Goal: Task Accomplishment & Management: Manage account settings

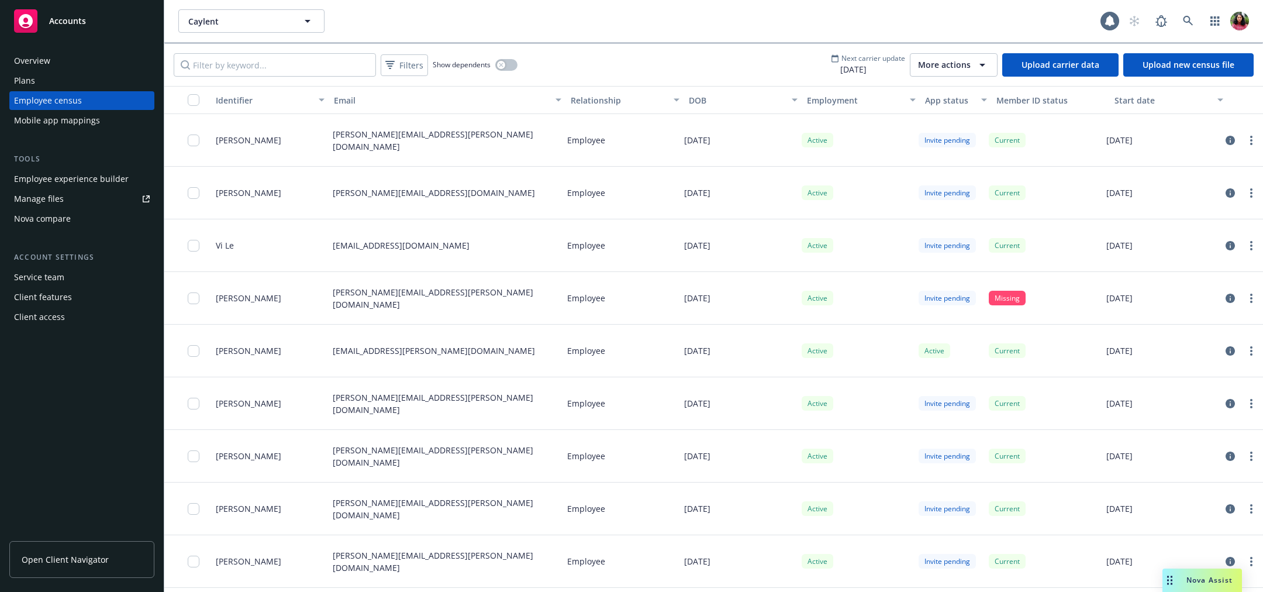
click at [953, 68] on span "More actions" at bounding box center [944, 65] width 53 height 12
click at [953, 95] on span "View update history" at bounding box center [968, 91] width 78 height 12
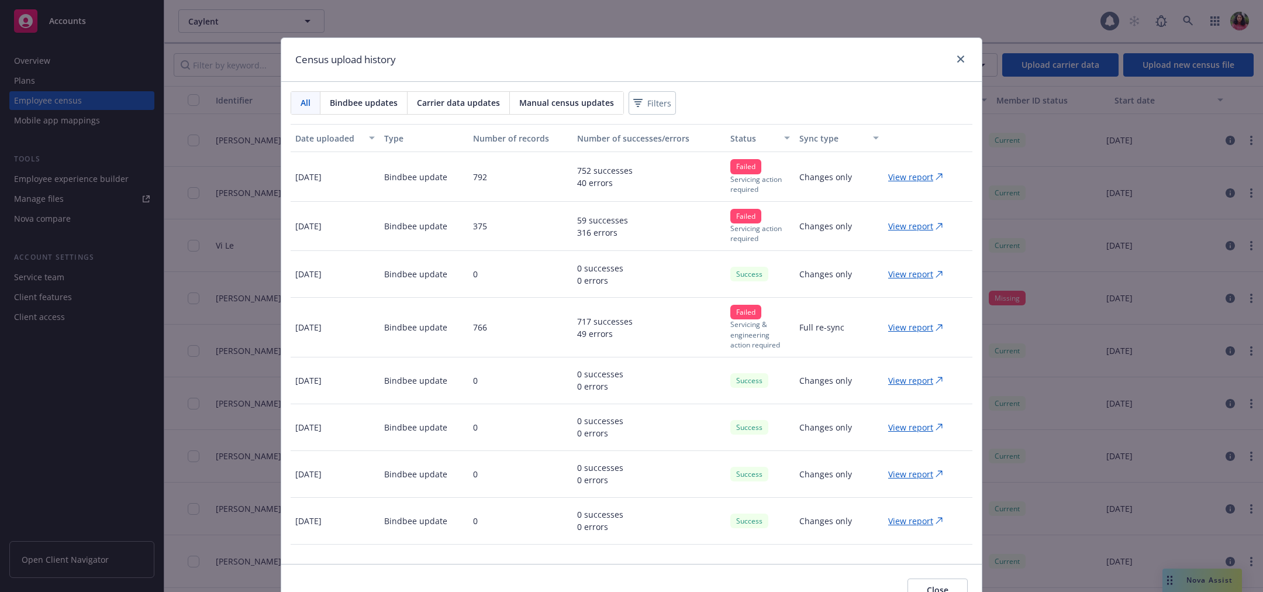
click at [905, 179] on p "View report" at bounding box center [910, 177] width 45 height 12
click at [959, 61] on icon "close" at bounding box center [960, 59] width 7 height 7
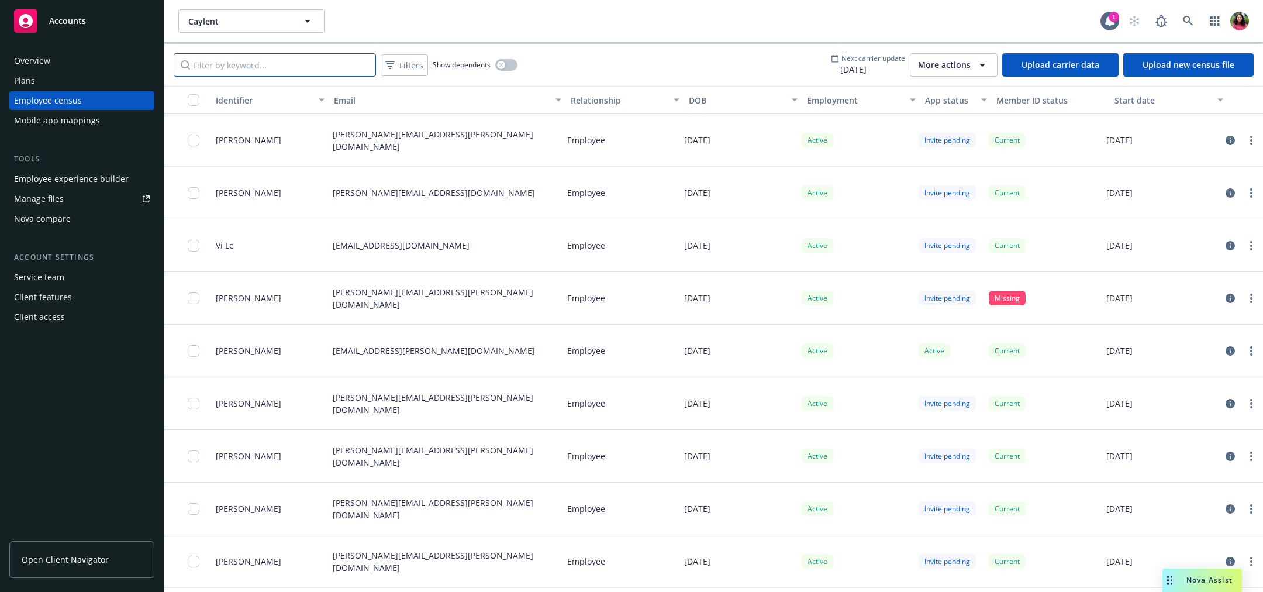
click at [276, 65] on input "Filter by keyword..." at bounding box center [275, 64] width 202 height 23
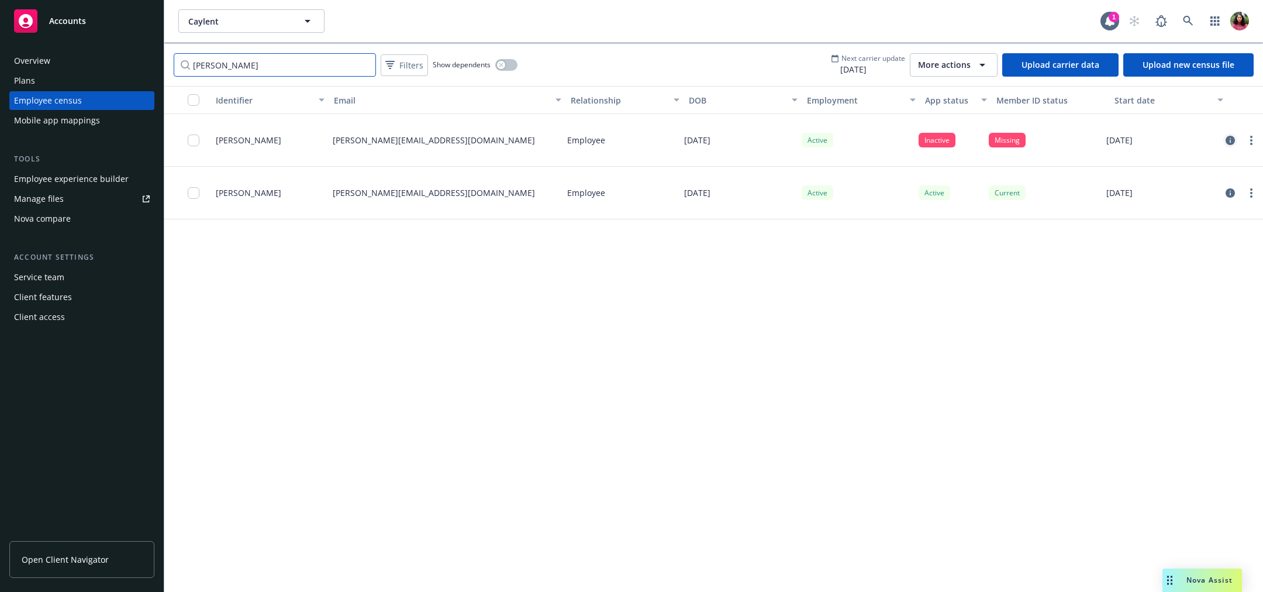
type input "[PERSON_NAME]"
click at [1230, 136] on icon "circleInformation" at bounding box center [1229, 140] width 9 height 9
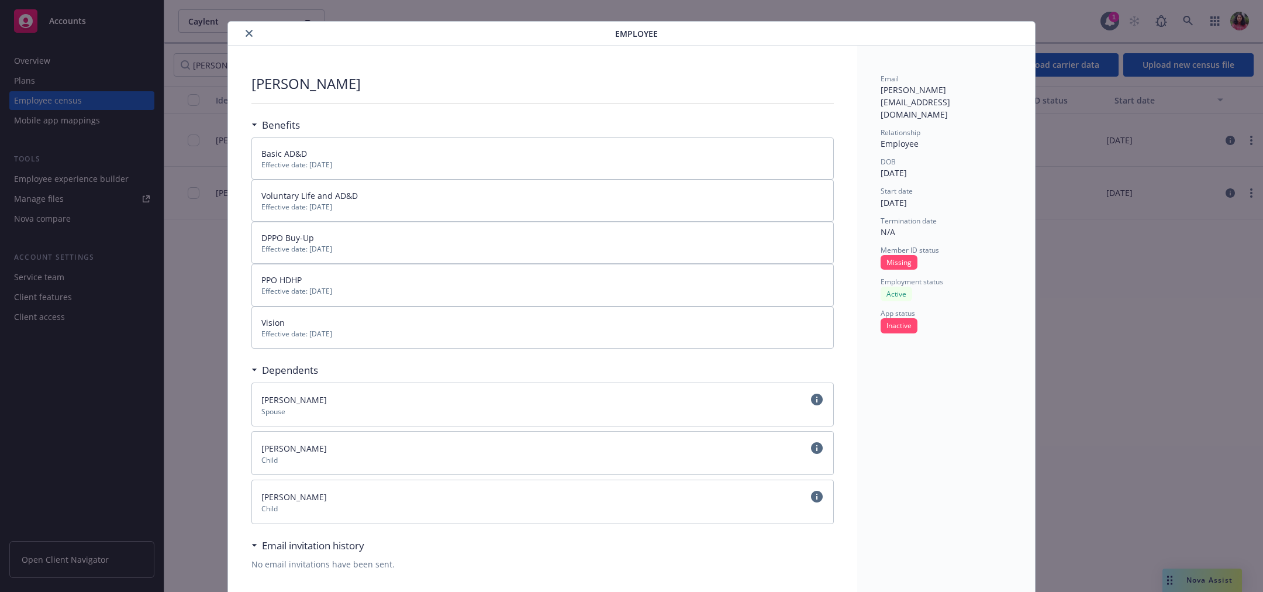
scroll to position [32, 0]
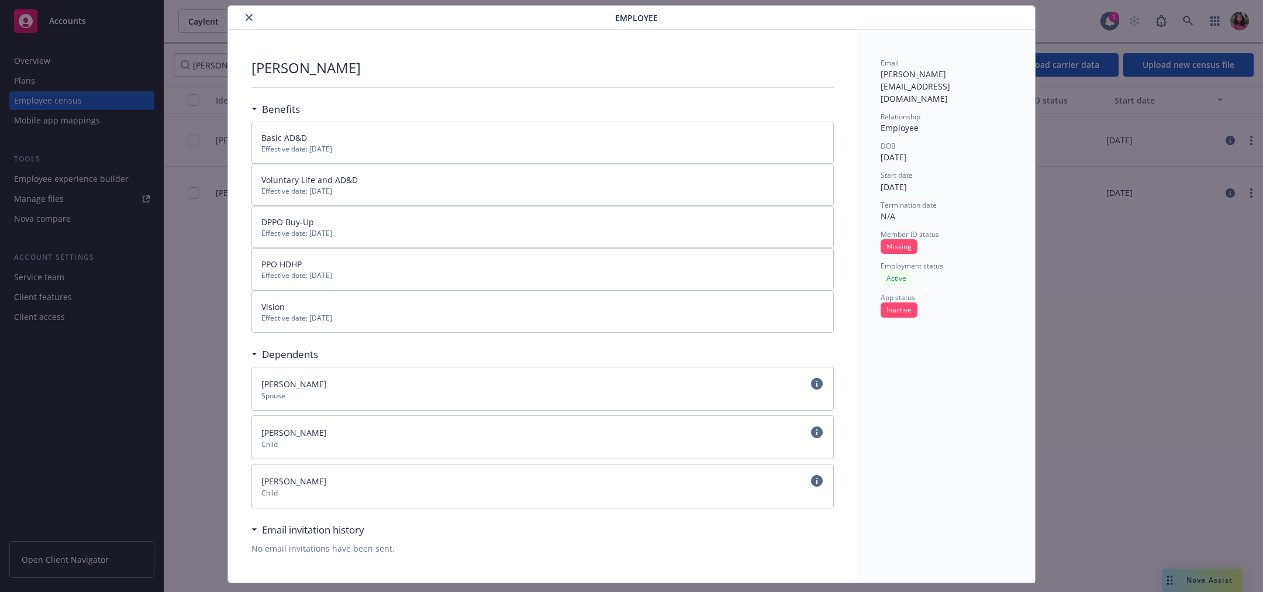
click at [247, 14] on icon "close" at bounding box center [248, 17] width 7 height 7
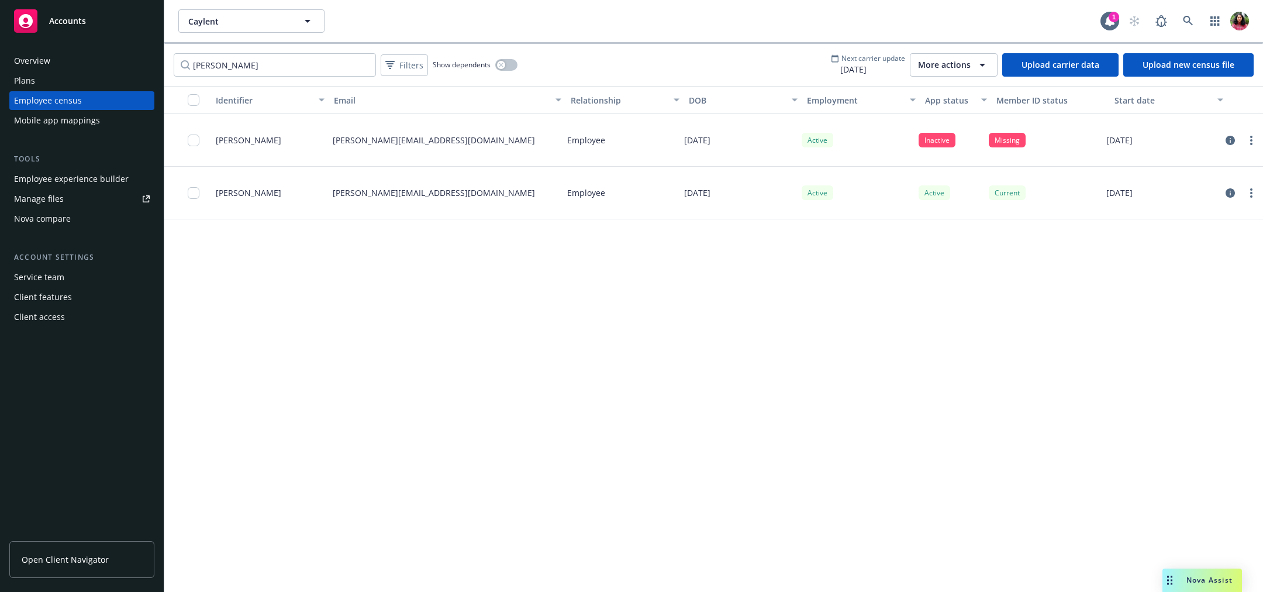
click at [873, 64] on span "[DATE]" at bounding box center [868, 69] width 74 height 12
click at [970, 65] on span "More actions" at bounding box center [944, 65] width 53 height 12
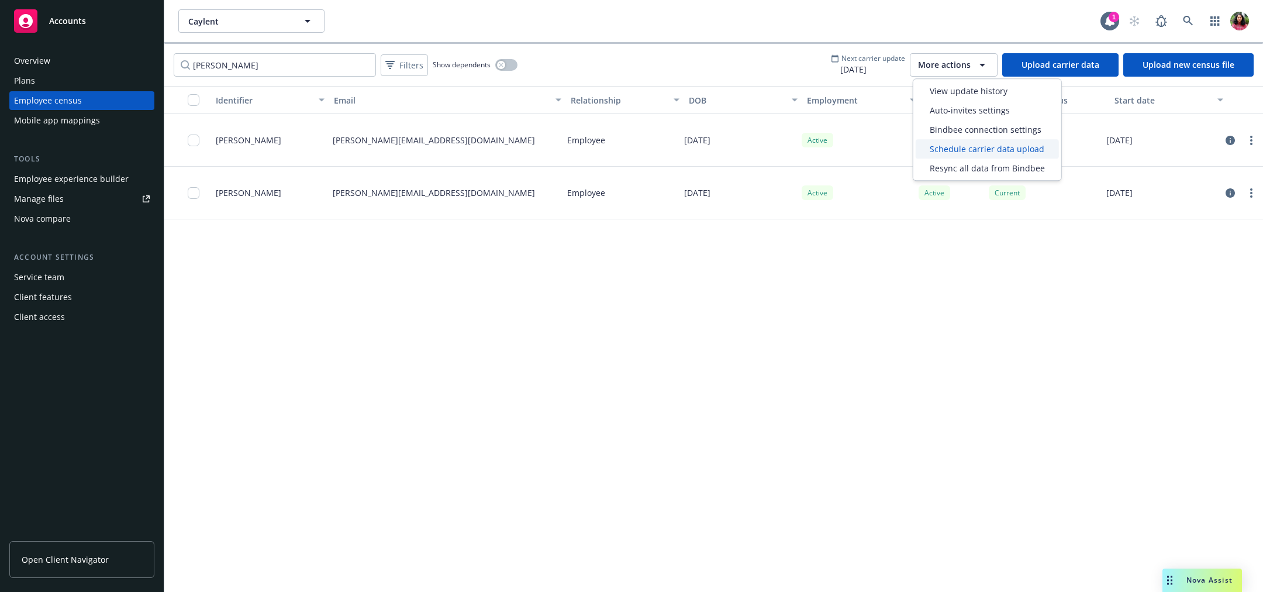
click at [985, 153] on span "Schedule carrier data upload" at bounding box center [986, 149] width 115 height 12
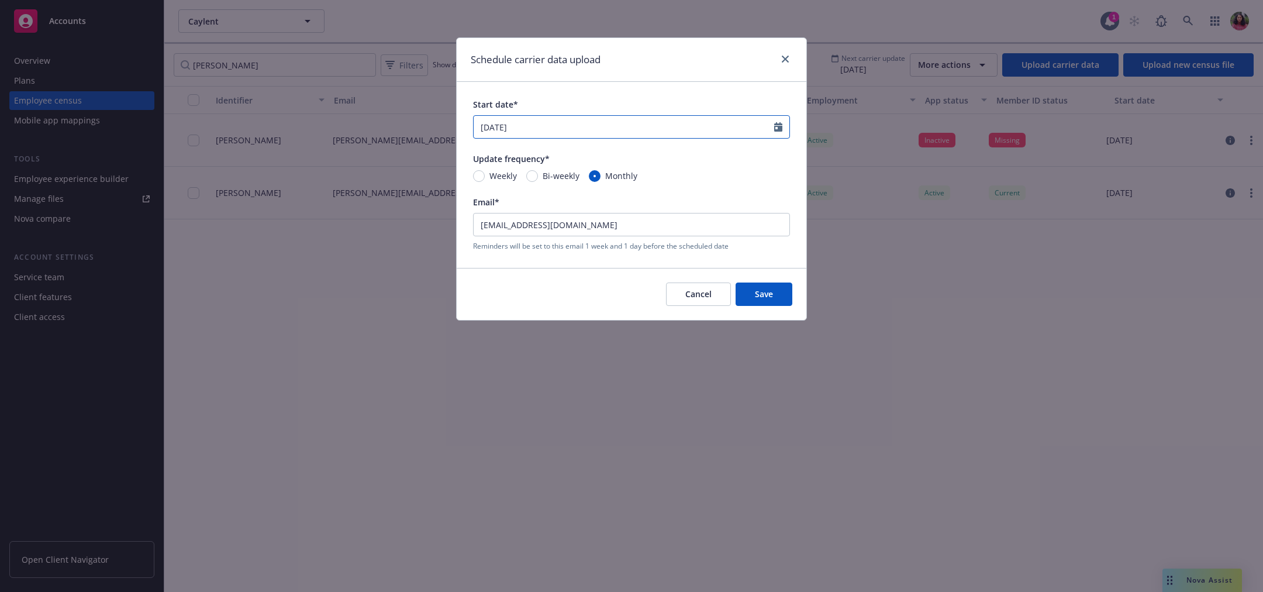
click at [544, 126] on input "[DATE]" at bounding box center [623, 127] width 300 height 22
select select "10"
click at [504, 265] on span "27" at bounding box center [507, 265] width 18 height 15
type input "[DATE]"
click at [761, 292] on span "Save" at bounding box center [764, 293] width 18 height 11
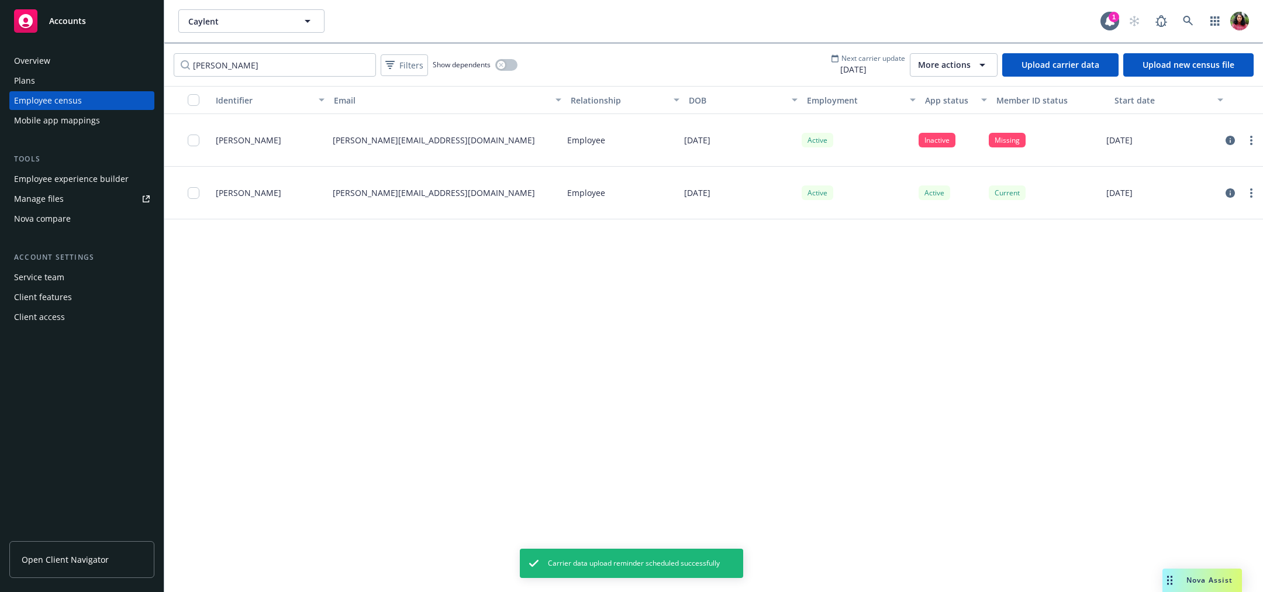
click at [761, 292] on div "Identifier Email Relationship DOB Employment App status Member ID status Start …" at bounding box center [713, 339] width 1098 height 506
